Goal: Transaction & Acquisition: Purchase product/service

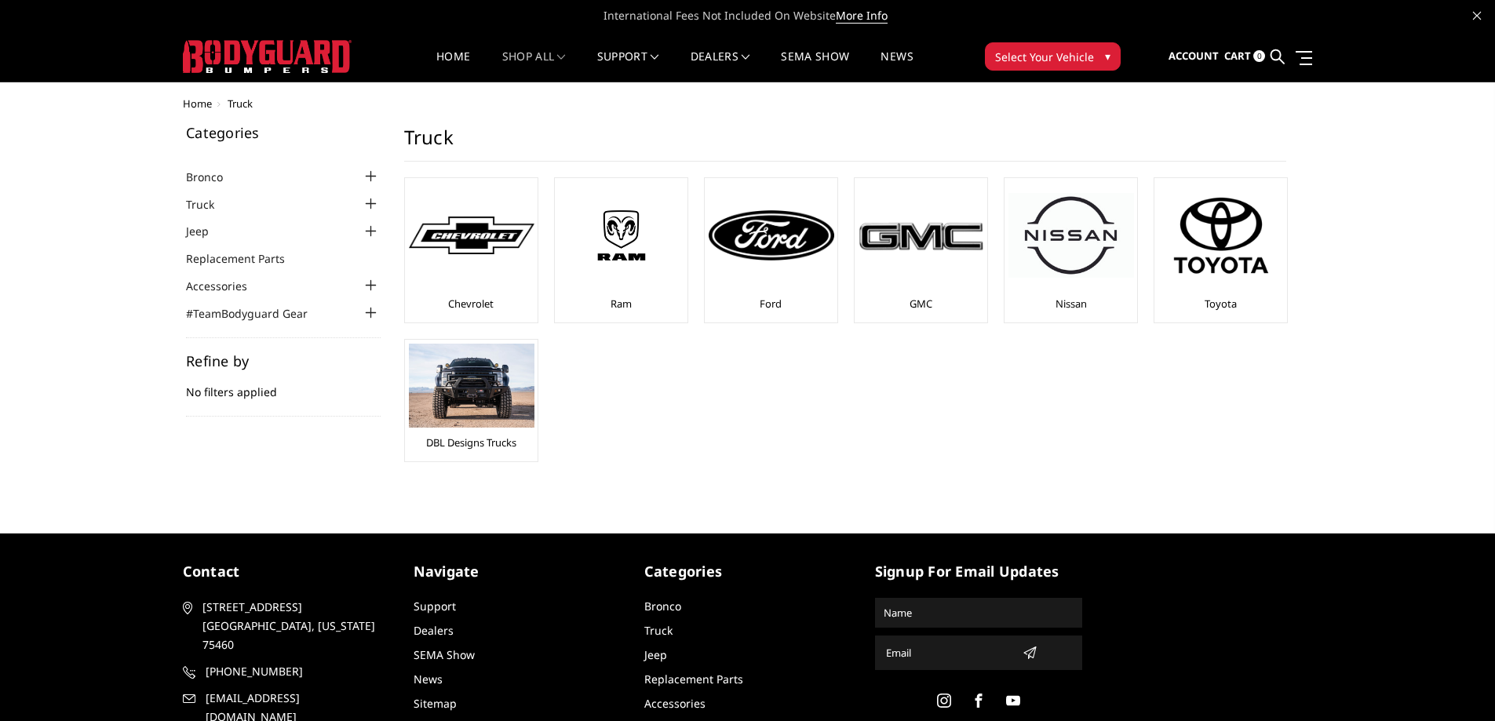
click at [248, 186] on ul "Bronco 2021-2025 Bronco Front 2021-2025 Bronco Rear 2021-2025 Bronco Steps 2021…" at bounding box center [283, 244] width 195 height 155
click at [243, 179] on li "Bronco 2021-2025 Bronco Front 2021-2025 Bronco Rear 2021-2025 Bronco Steps 2021…" at bounding box center [283, 176] width 195 height 18
click at [227, 179] on link "Bronco" at bounding box center [214, 177] width 57 height 16
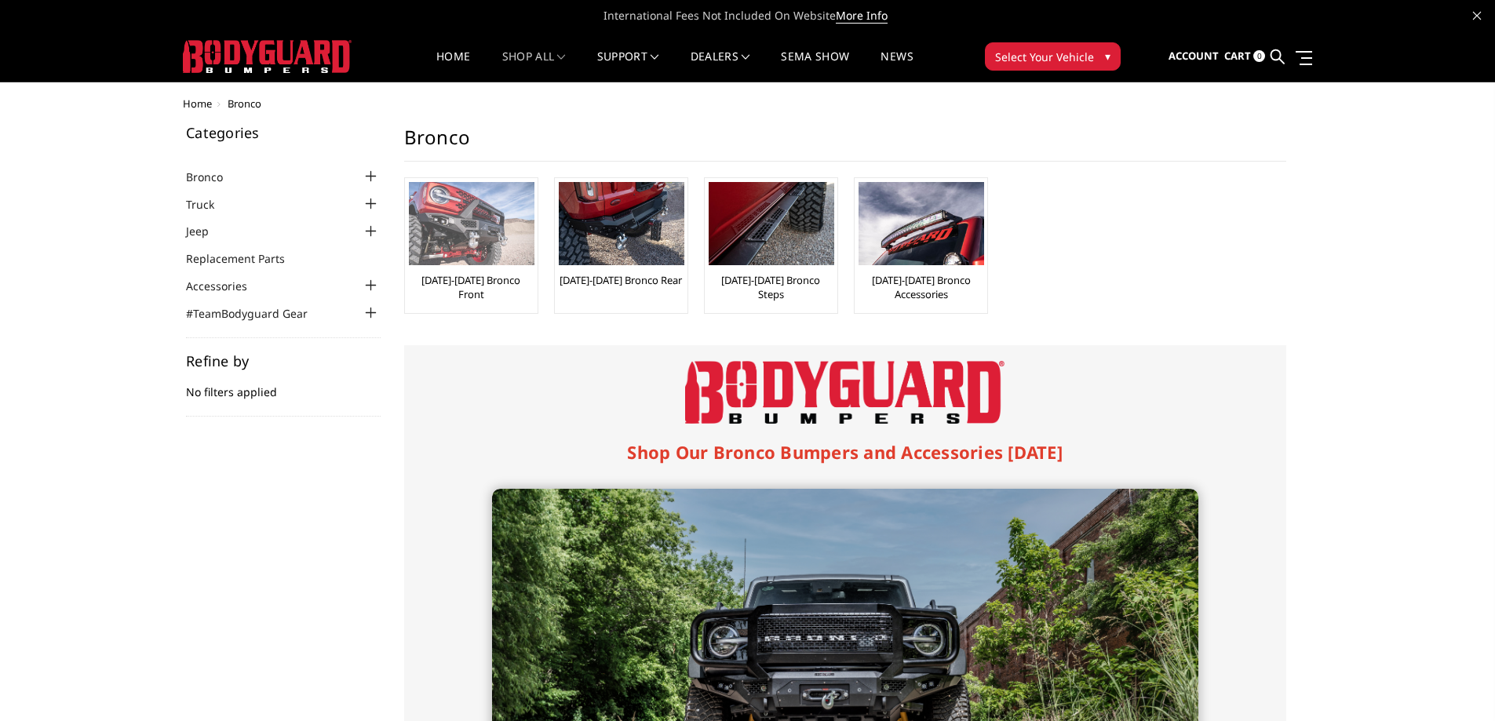
click at [432, 246] on img at bounding box center [472, 223] width 126 height 83
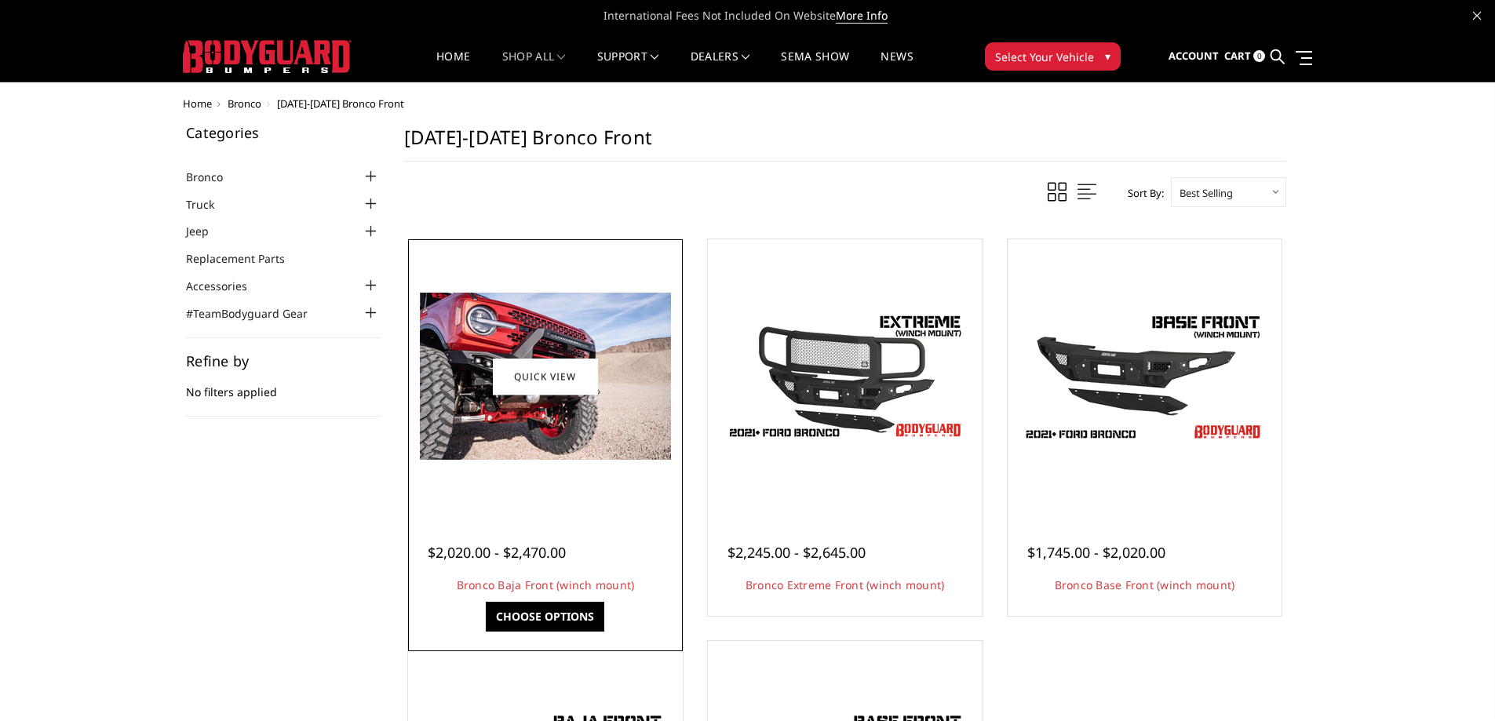
click at [538, 511] on div "$2,020.00 - $2,470.00 Bronco Baja Front (winch mount) The perfect low-profile b…" at bounding box center [545, 561] width 267 height 102
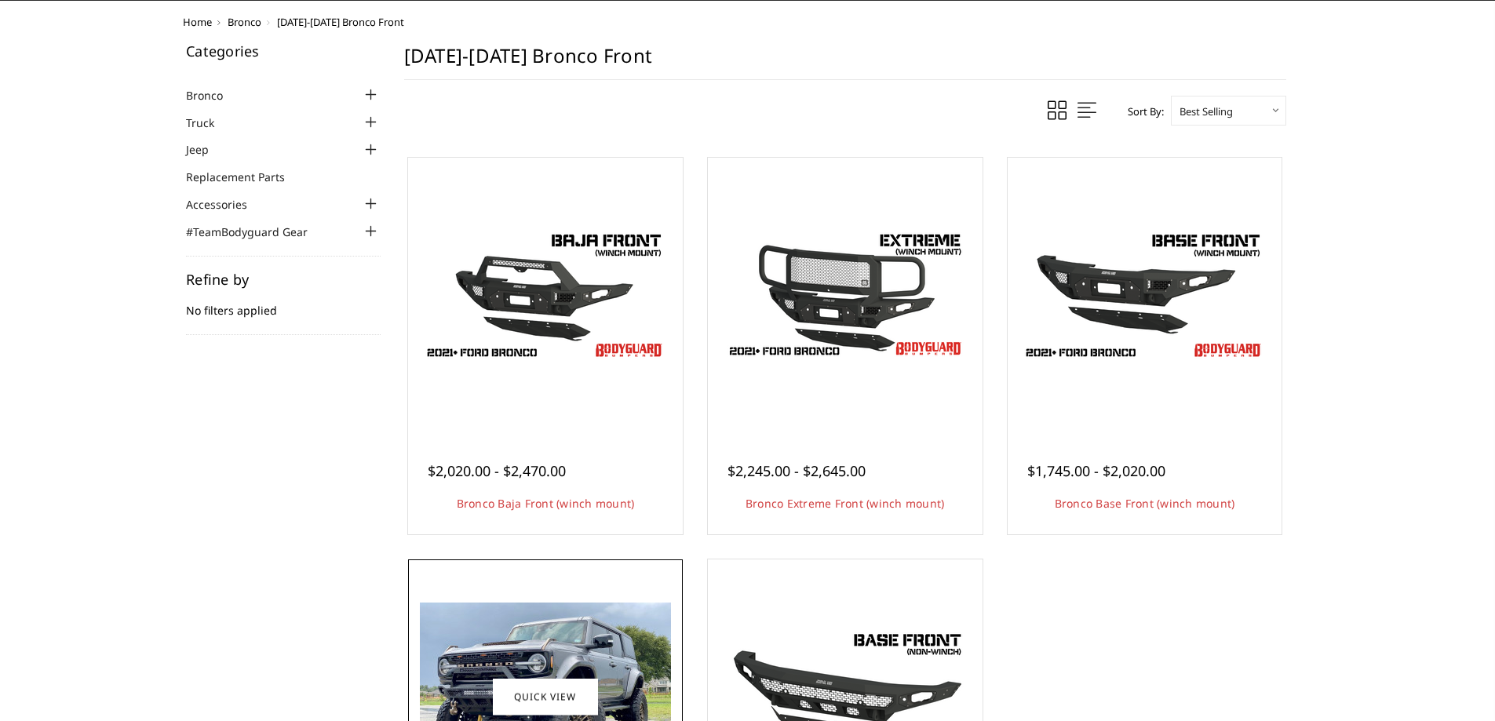
scroll to position [392, 0]
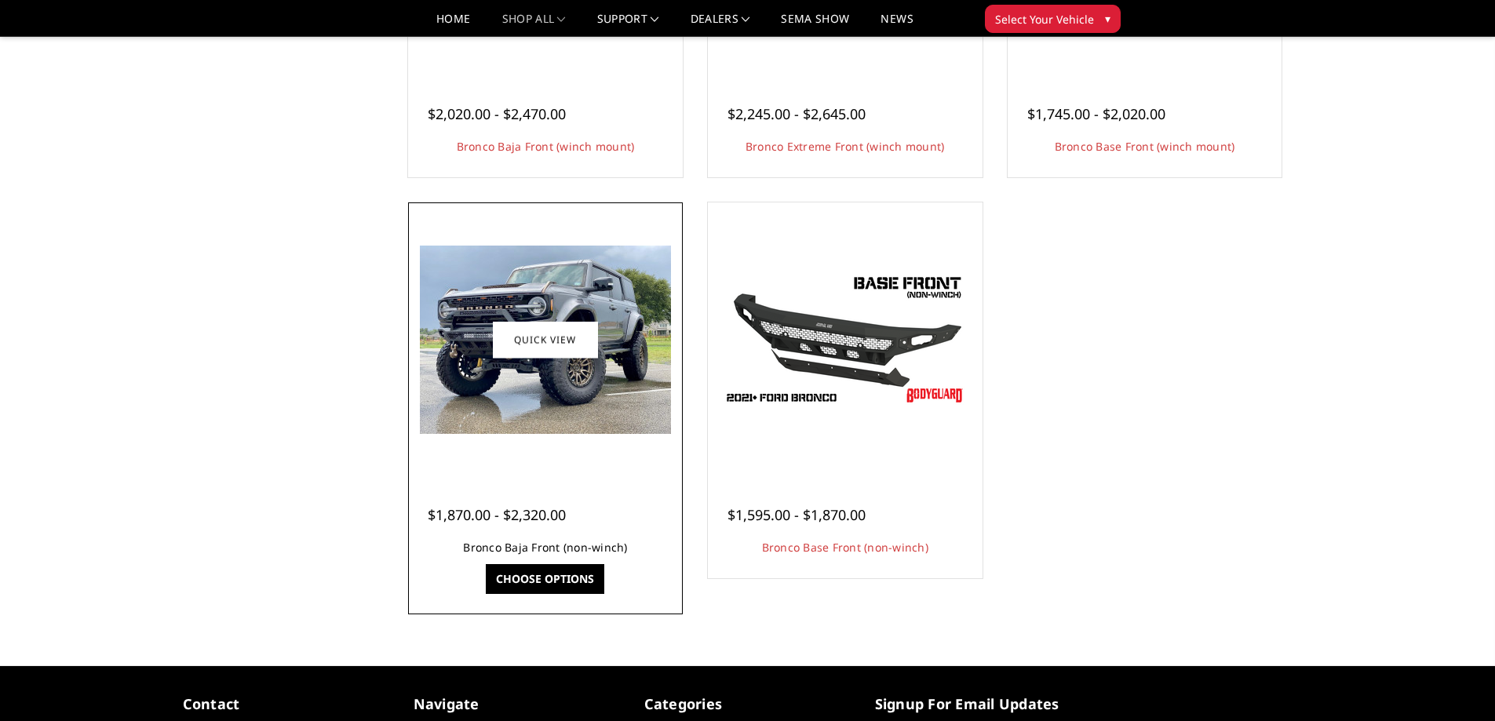
click at [485, 551] on link "Bronco Baja Front (non-winch)" at bounding box center [545, 547] width 164 height 15
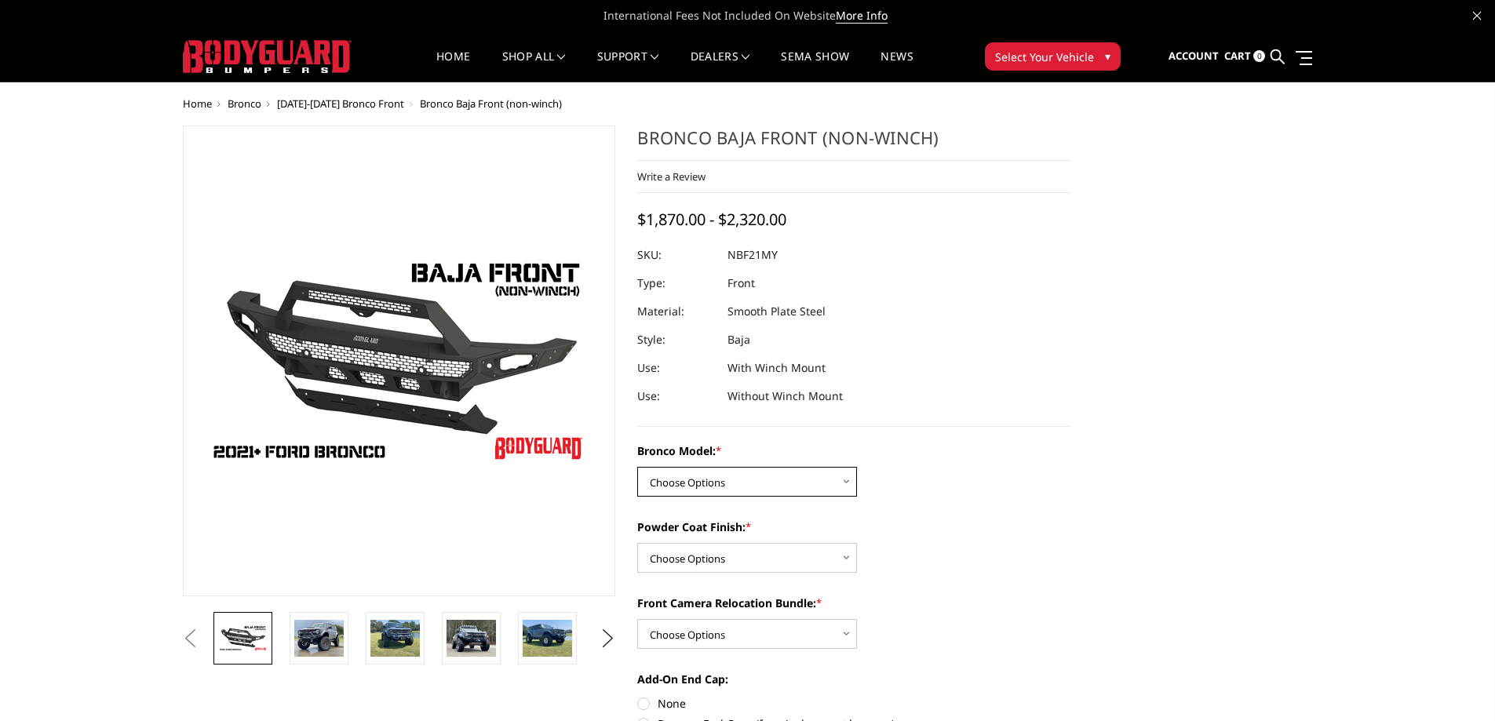
click at [708, 492] on select "Choose Options Base/Badlands/Wildtrak/etc. Raptor" at bounding box center [747, 482] width 220 height 30
select select "4033"
click at [637, 467] on select "Choose Options Base/Badlands/Wildtrak/etc. Raptor" at bounding box center [747, 482] width 220 height 30
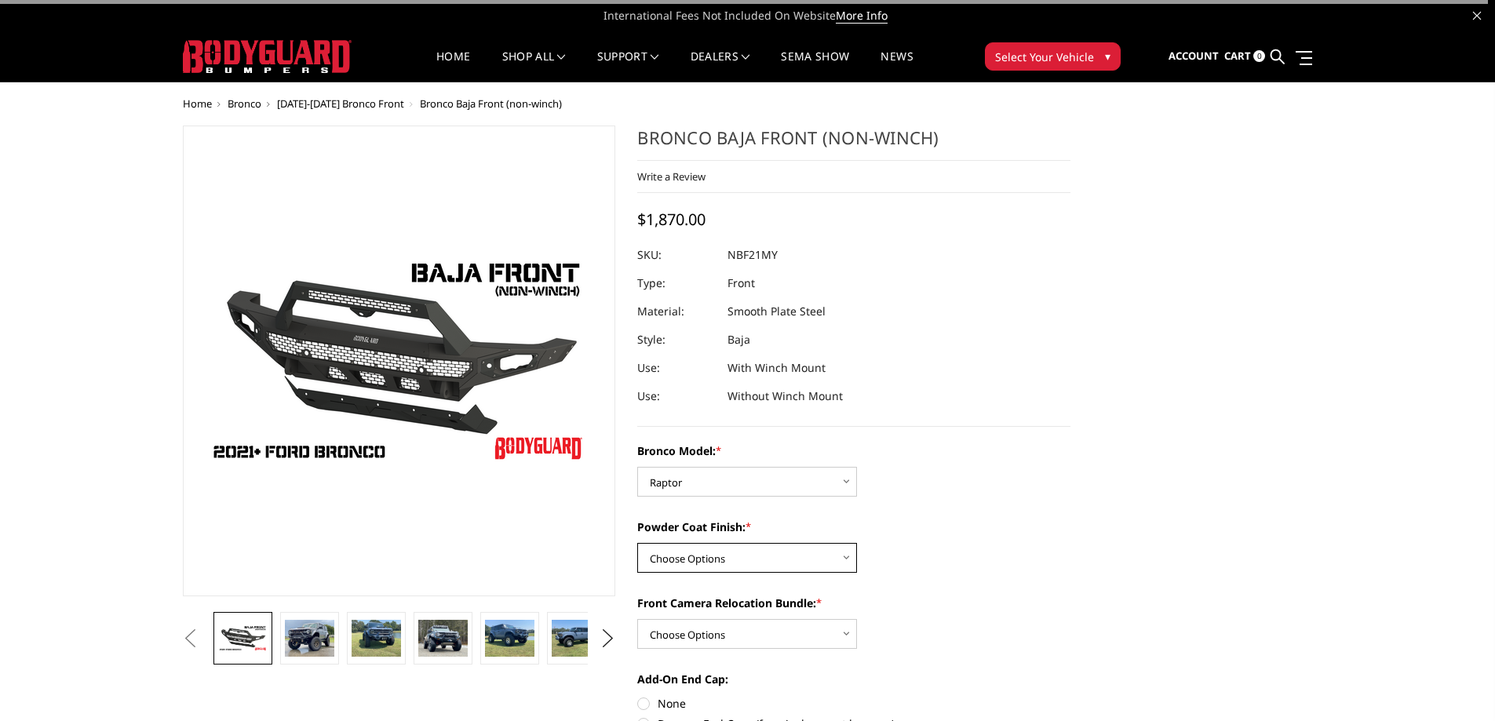
drag, startPoint x: 689, startPoint y: 562, endPoint x: 690, endPoint y: 571, distance: 9.5
click at [689, 562] on select "Choose Options Bare Metal Textured Black Powder Coat" at bounding box center [747, 558] width 220 height 30
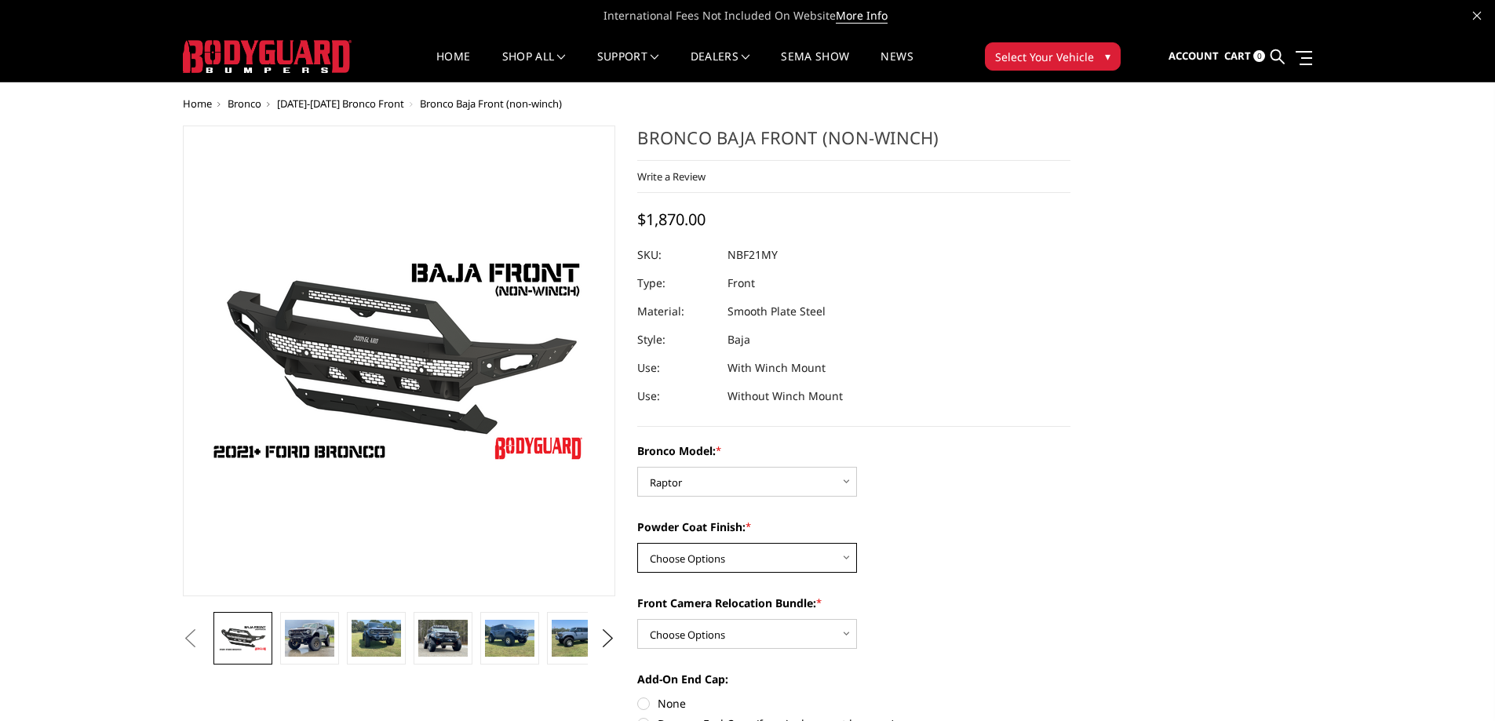
select select "4034"
click at [637, 543] on select "Choose Options Bare Metal Textured Black Powder Coat" at bounding box center [747, 558] width 220 height 30
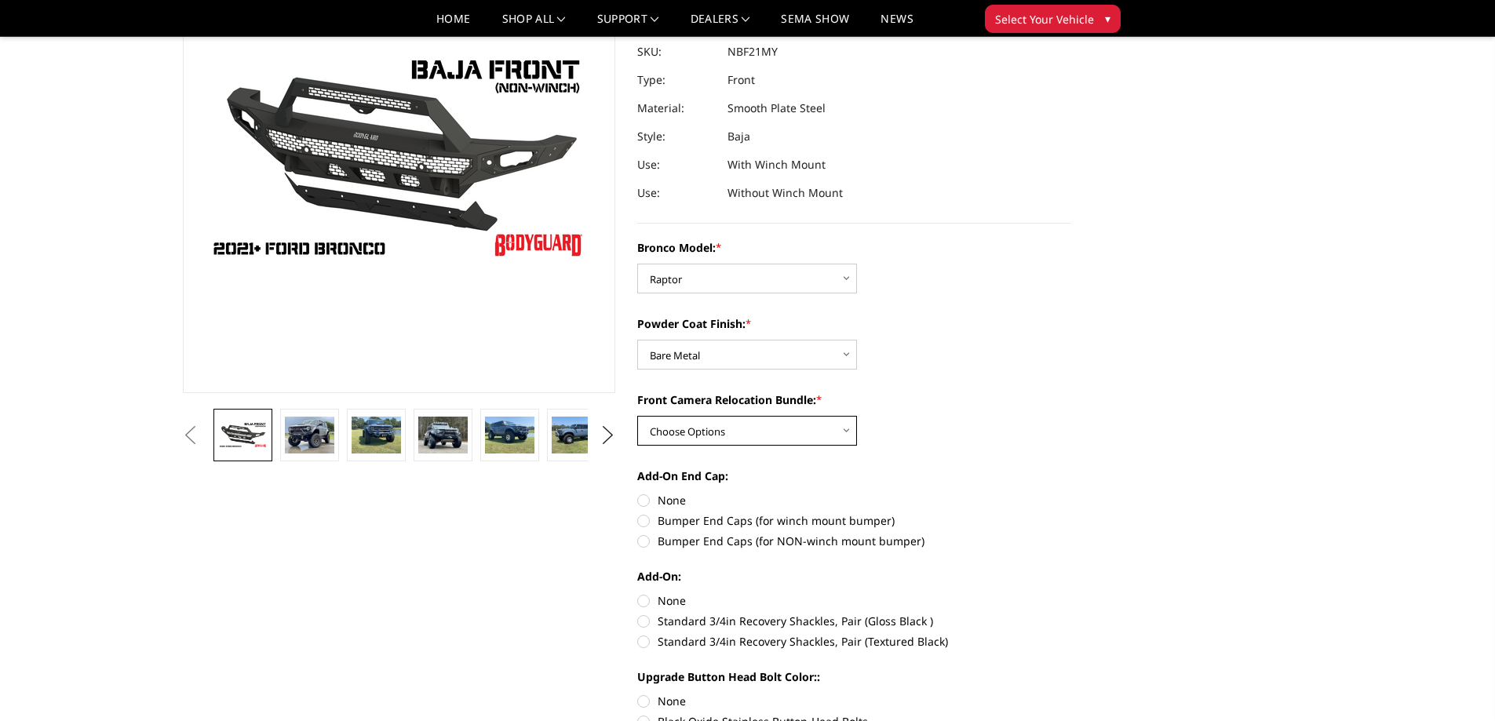
click at [702, 427] on select "Choose Options With Front Camera Relocation (Harness and Pod) Without Front Cam…" at bounding box center [747, 431] width 220 height 30
select select "4036"
click at [637, 416] on select "Choose Options With Front Camera Relocation (Harness and Pod) Without Front Cam…" at bounding box center [747, 431] width 220 height 30
click at [651, 502] on label "None" at bounding box center [853, 500] width 433 height 16
click at [638, 493] on input "None" at bounding box center [637, 492] width 1 height 1
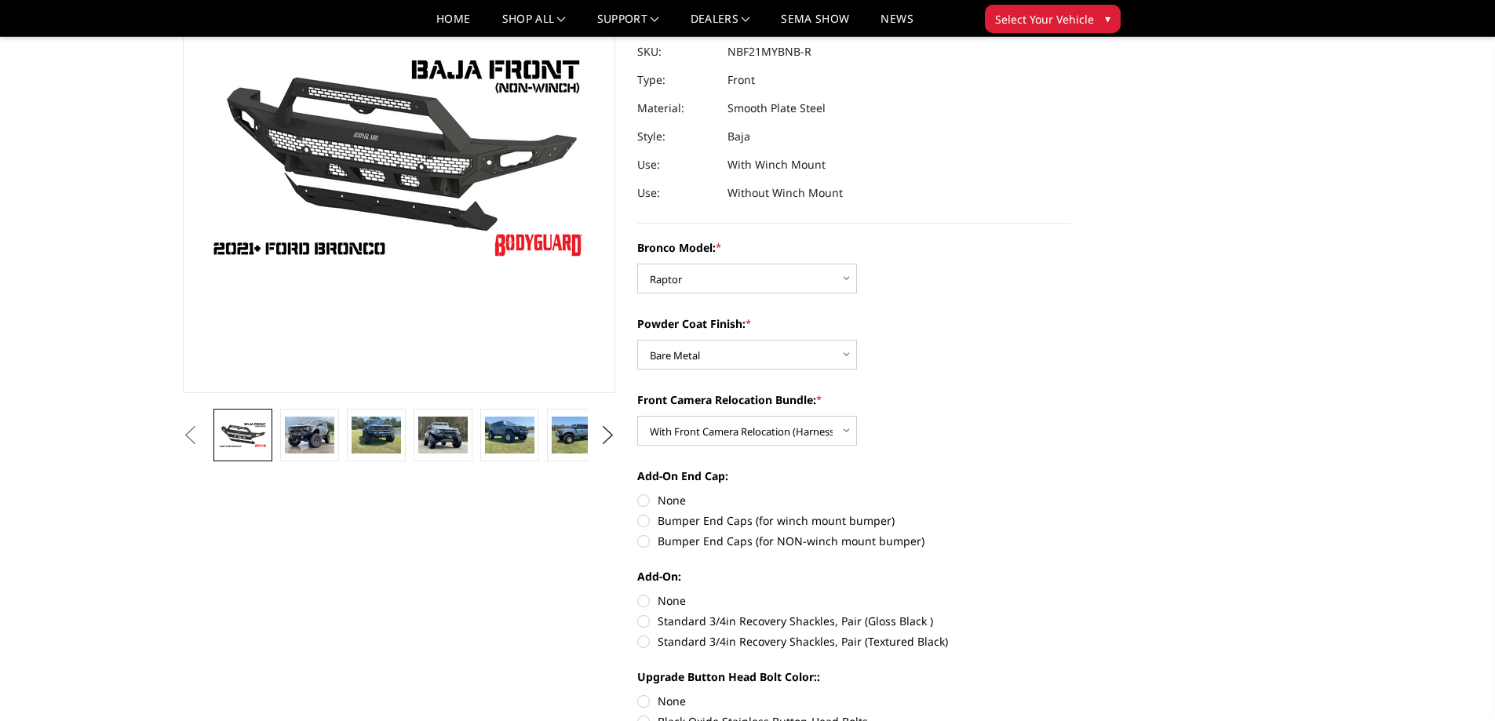
radio input "true"
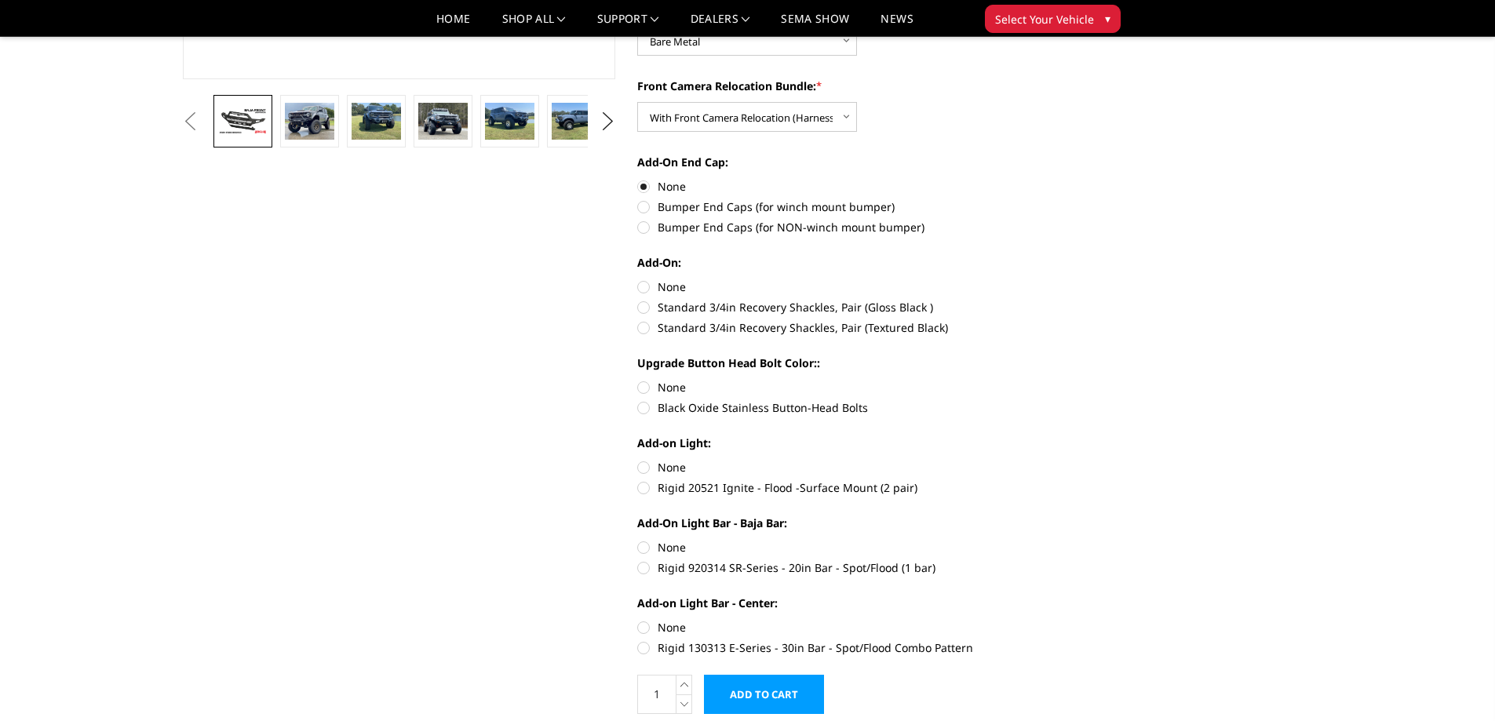
scroll to position [78, 0]
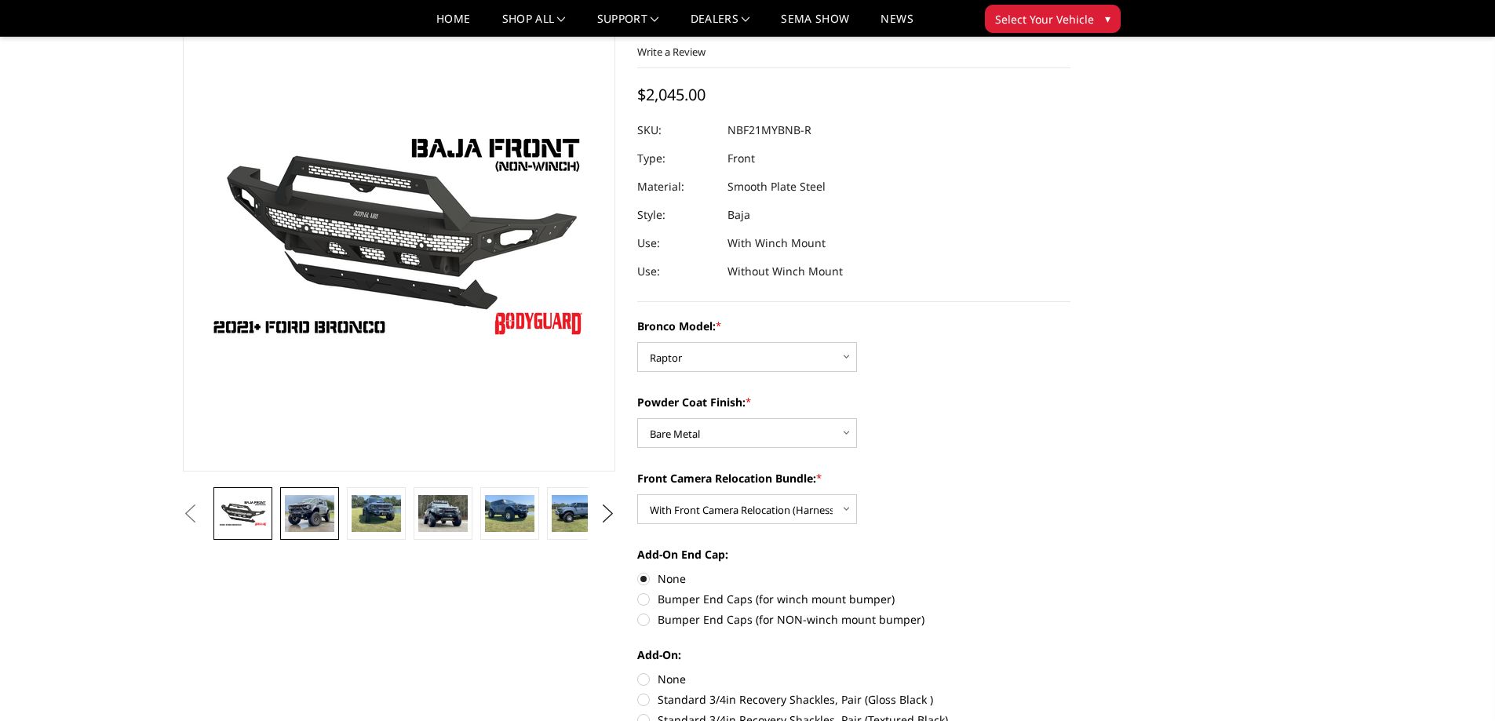
click at [330, 515] on img at bounding box center [309, 513] width 49 height 37
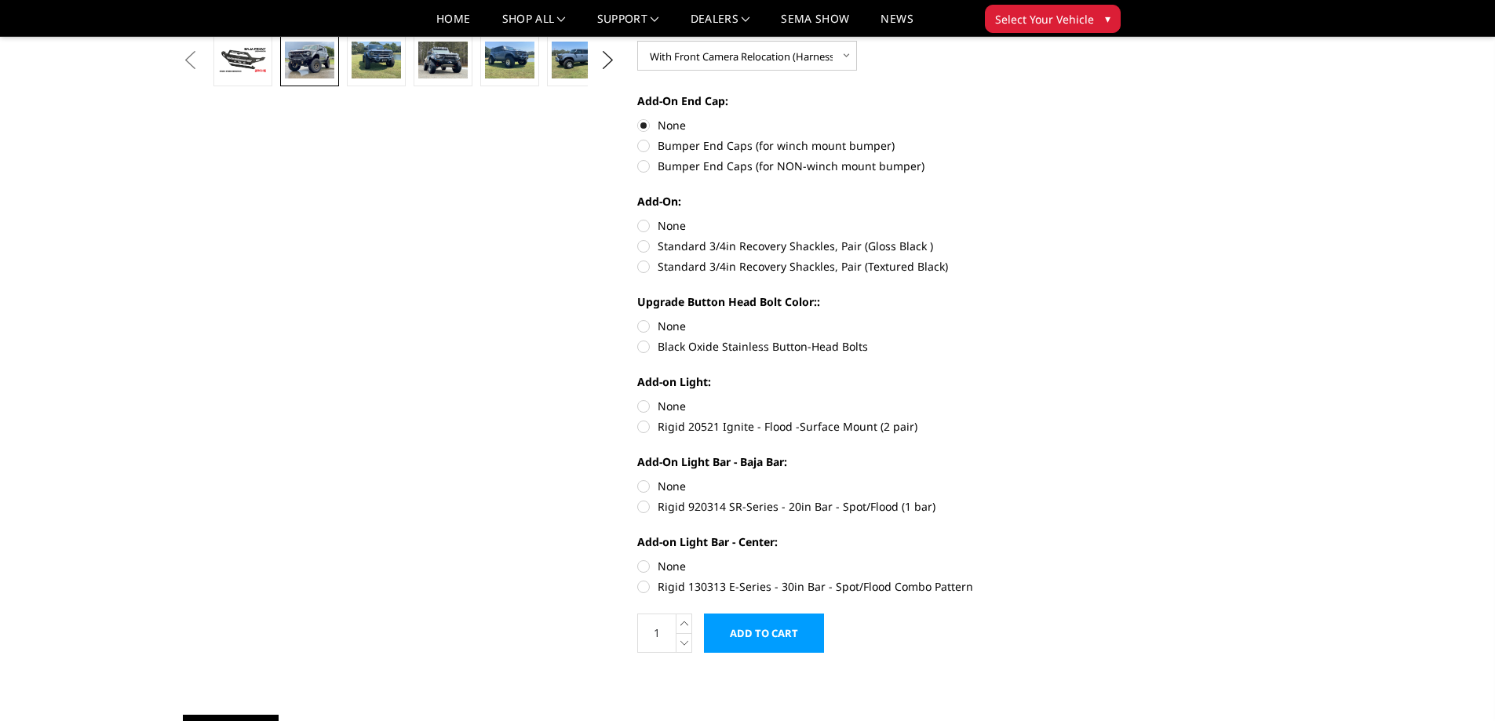
scroll to position [549, 0]
